Goal: Check status: Check status

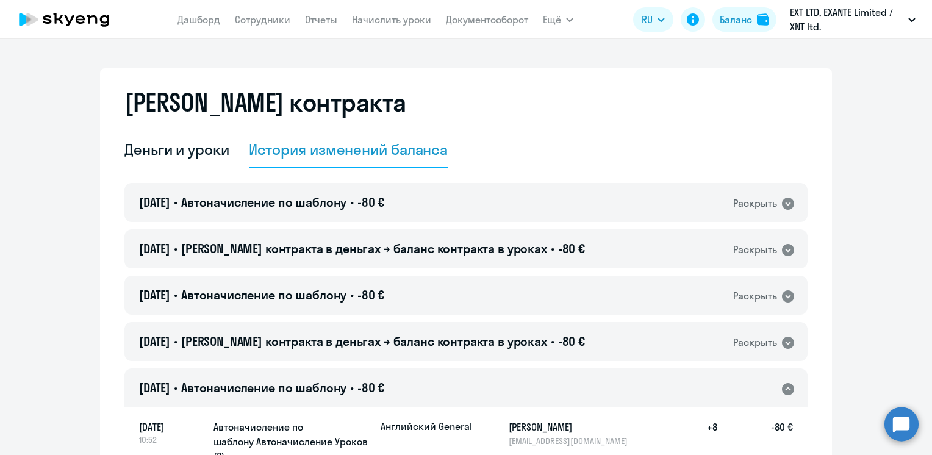
select select "english_adult_not_native_speaker"
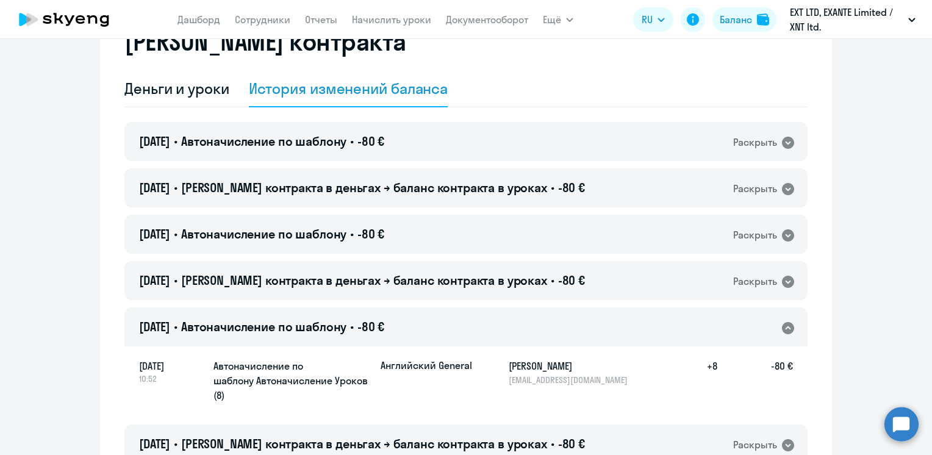
click at [896, 425] on circle at bounding box center [901, 424] width 34 height 34
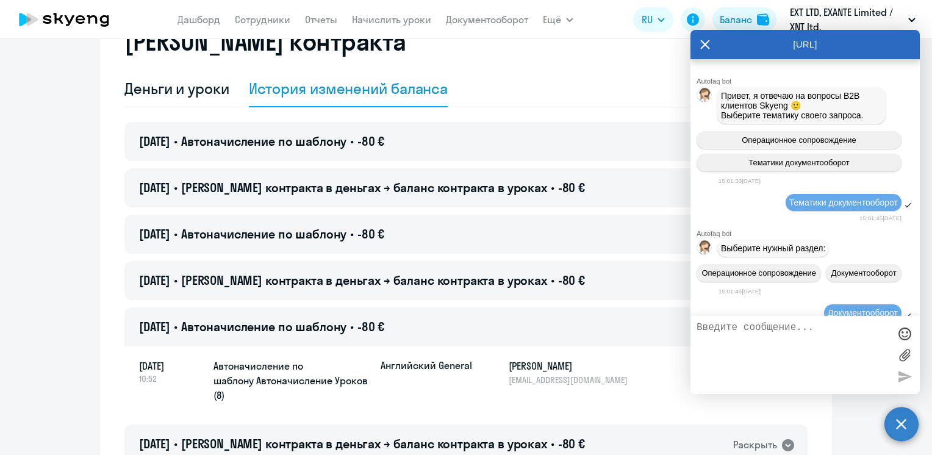
scroll to position [0, 0]
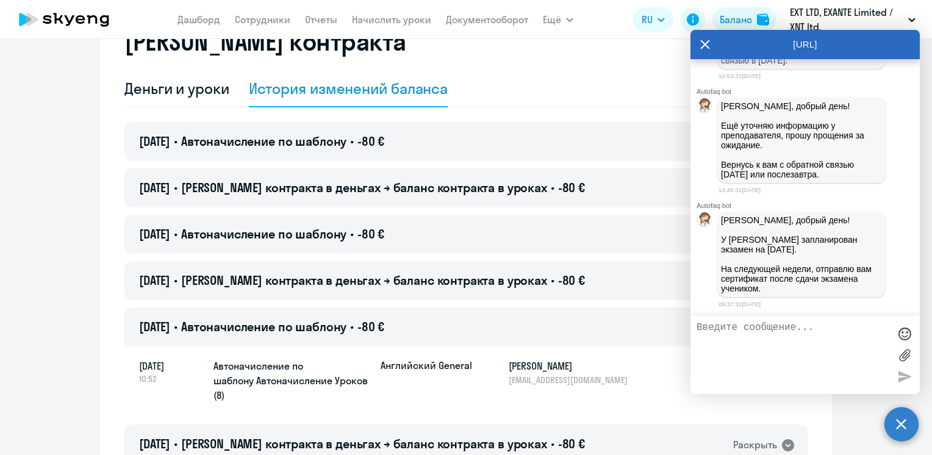
click at [802, 340] on textarea at bounding box center [792, 355] width 193 height 66
type textarea "Спасибо большое за обновление."
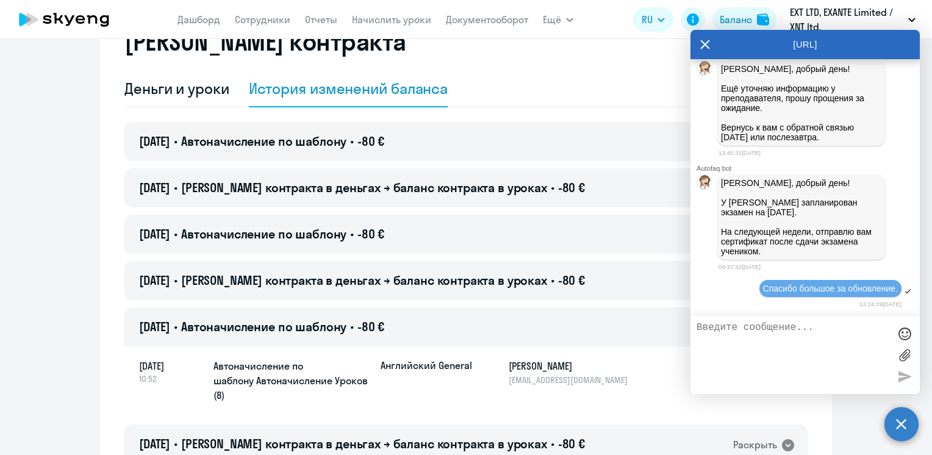
click at [702, 48] on icon at bounding box center [705, 44] width 10 height 29
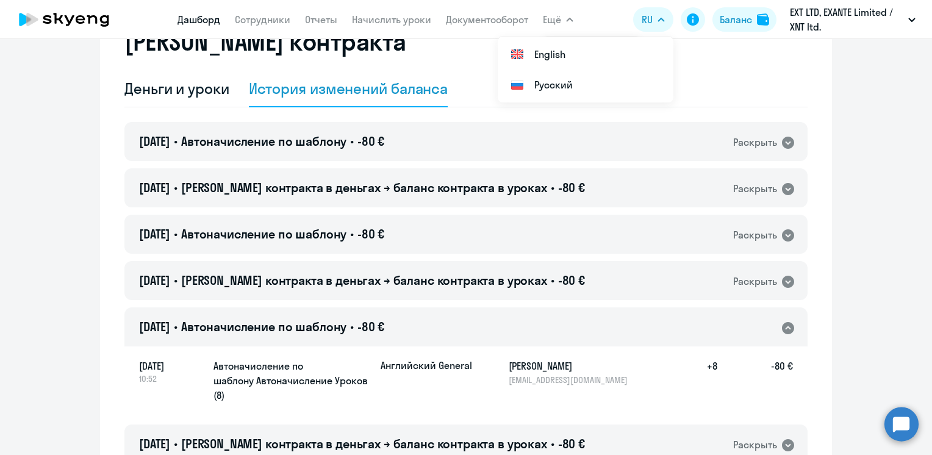
click at [203, 24] on link "Дашборд" at bounding box center [198, 19] width 43 height 12
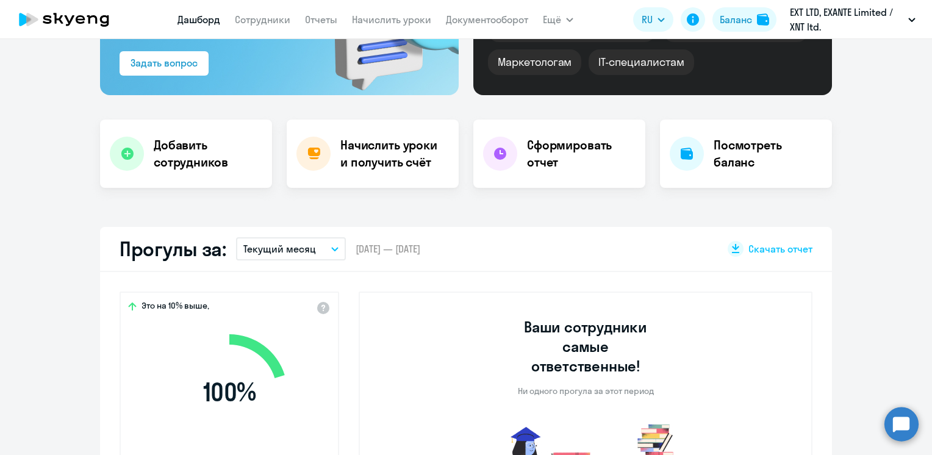
select select "30"
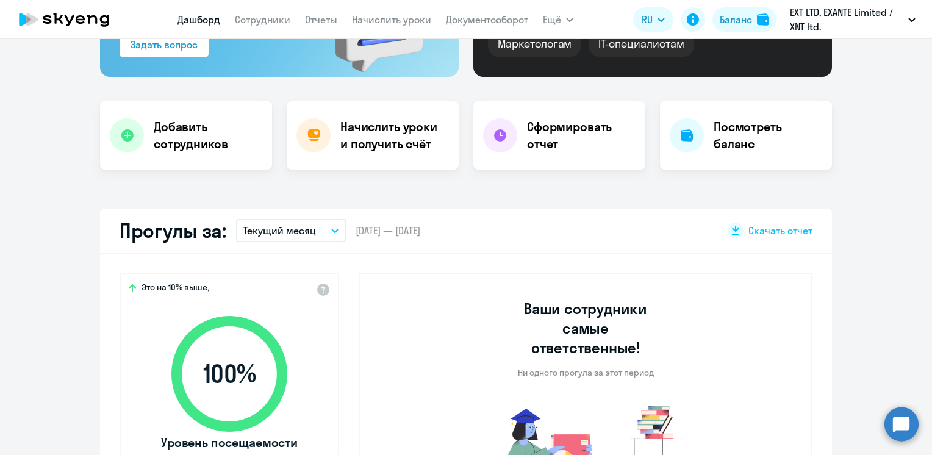
scroll to position [171, 0]
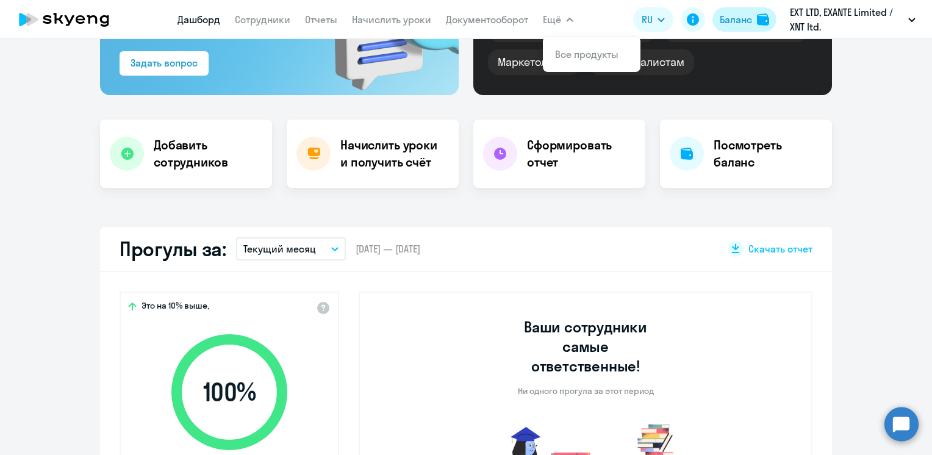
click at [750, 13] on div "Баланс" at bounding box center [735, 19] width 32 height 15
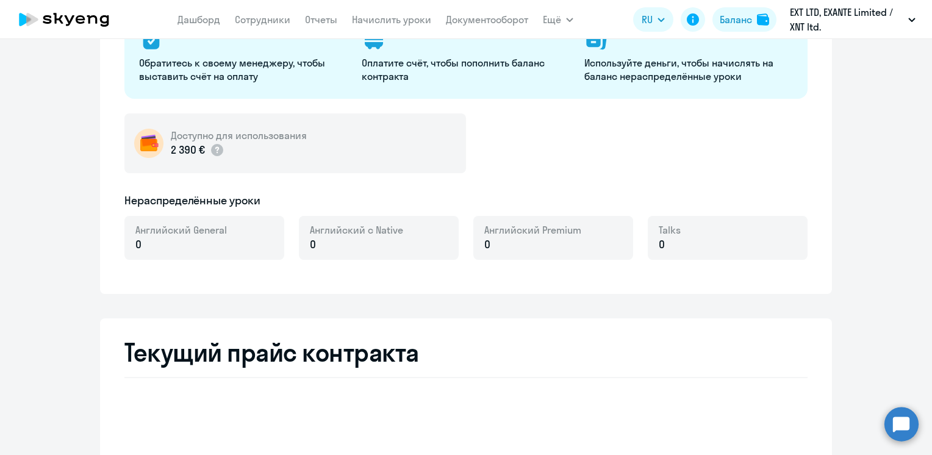
select select "english_adult_not_native_speaker"
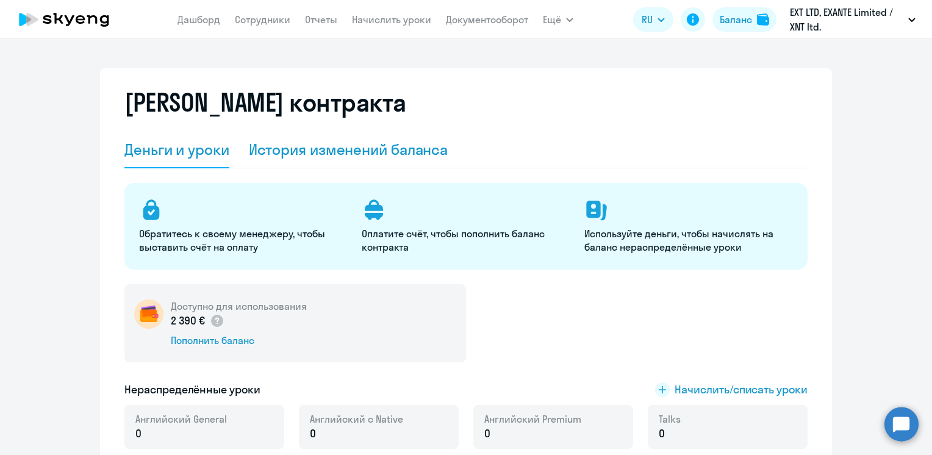
click at [294, 141] on div "История изменений баланса" at bounding box center [348, 150] width 199 height 20
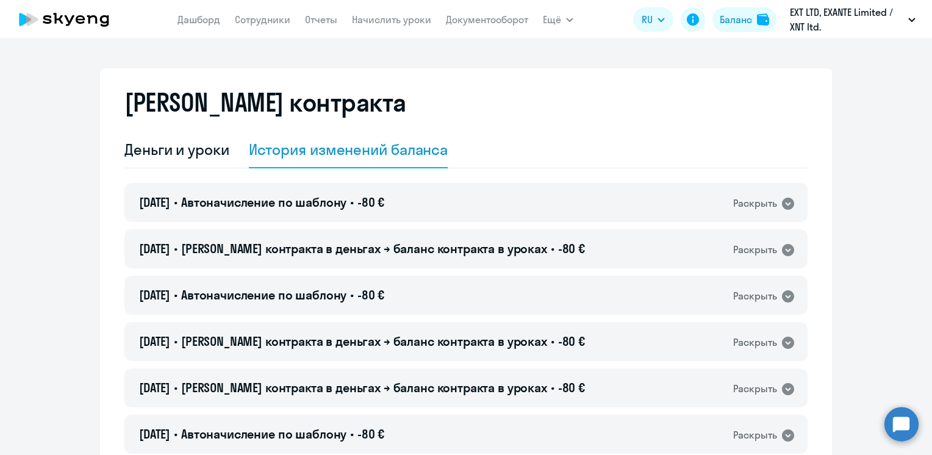
click at [263, 204] on span "Автоначисление по шаблону" at bounding box center [263, 201] width 165 height 15
